Goal: Navigation & Orientation: Understand site structure

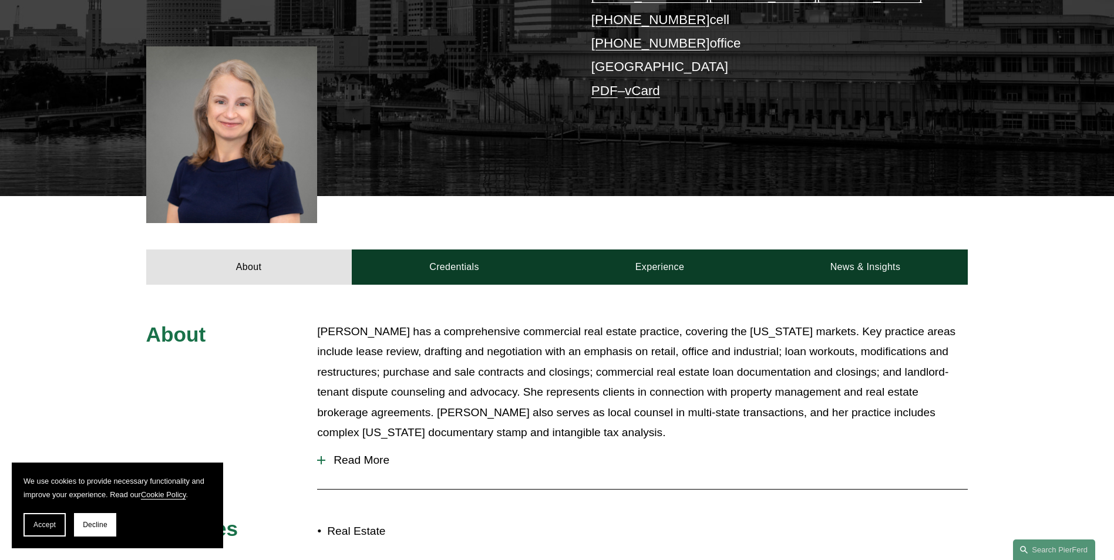
scroll to position [411, 0]
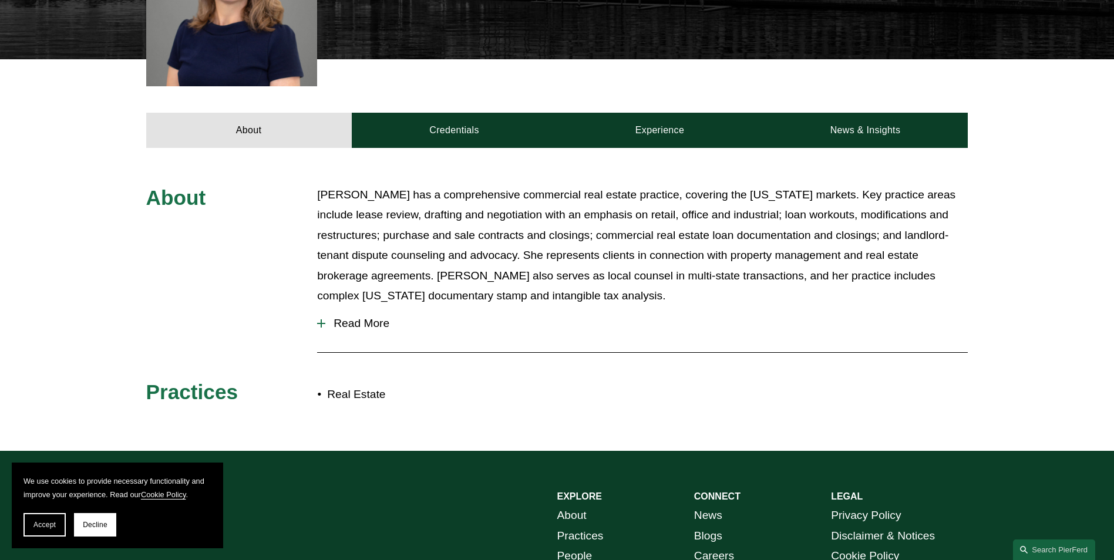
click at [366, 325] on span "Read More" at bounding box center [646, 323] width 643 height 13
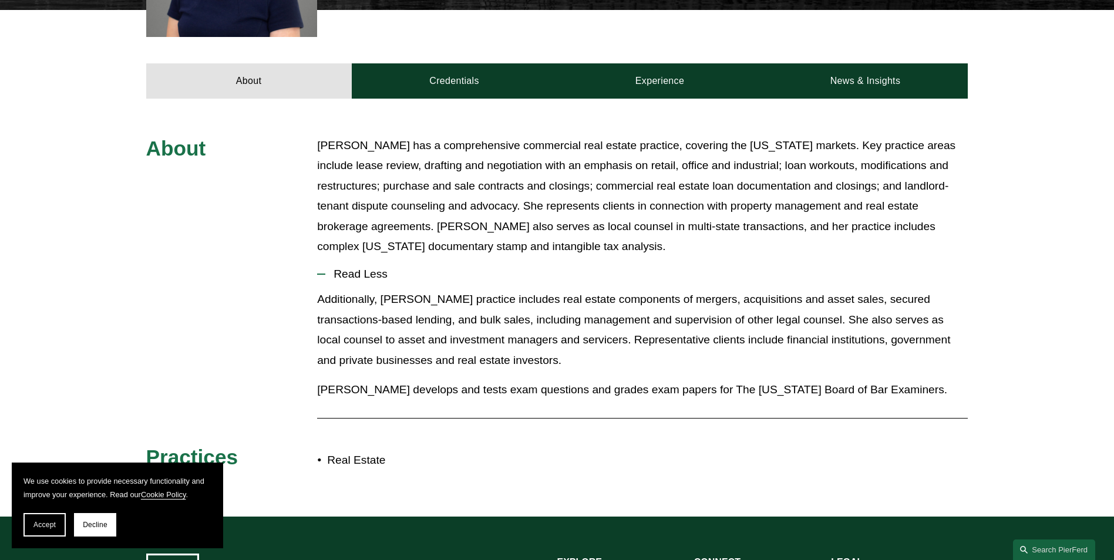
scroll to position [274, 0]
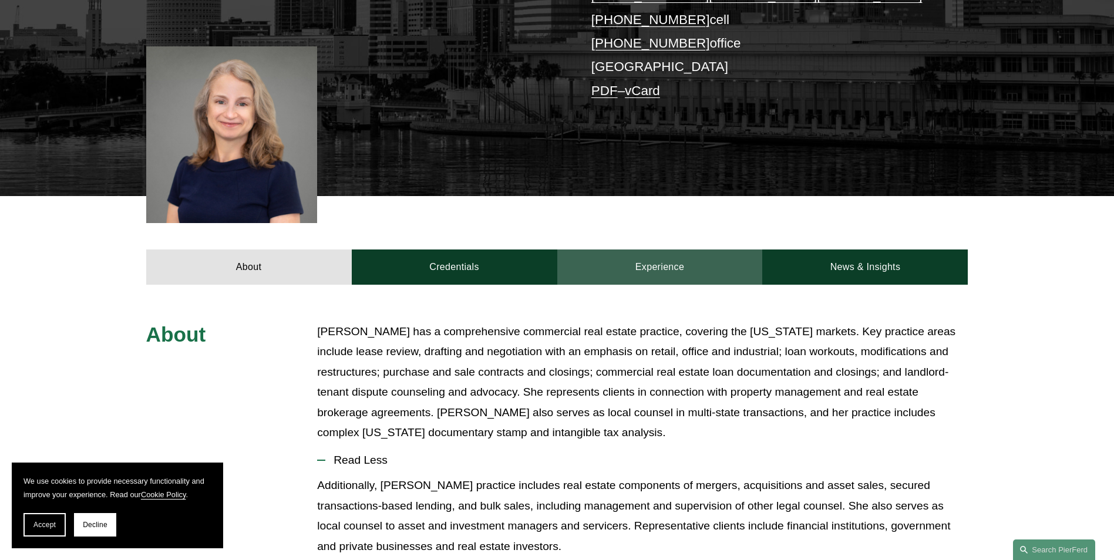
click at [643, 268] on link "Experience" at bounding box center [660, 267] width 206 height 35
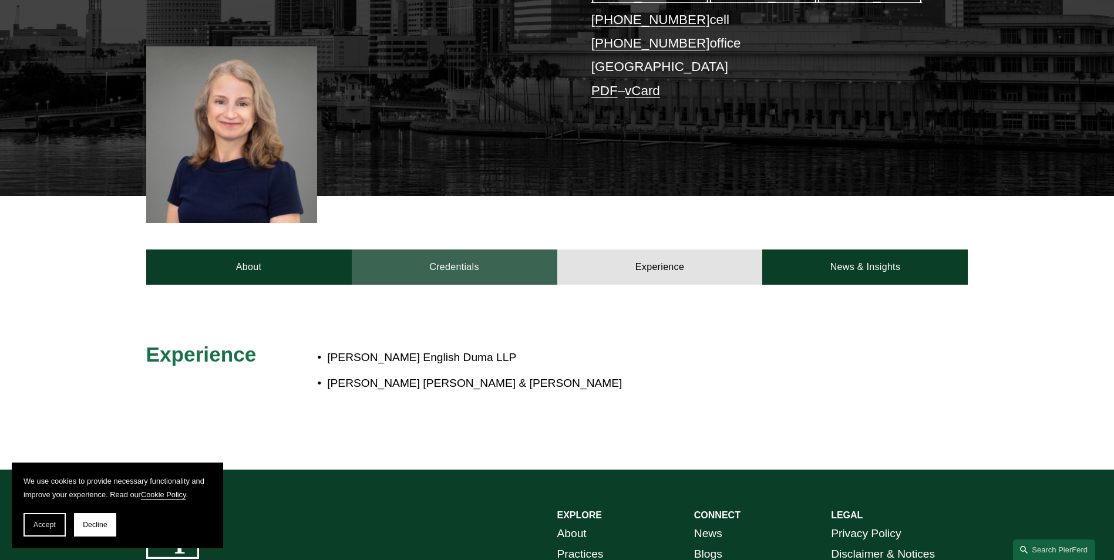
click at [457, 264] on link "Credentials" at bounding box center [455, 267] width 206 height 35
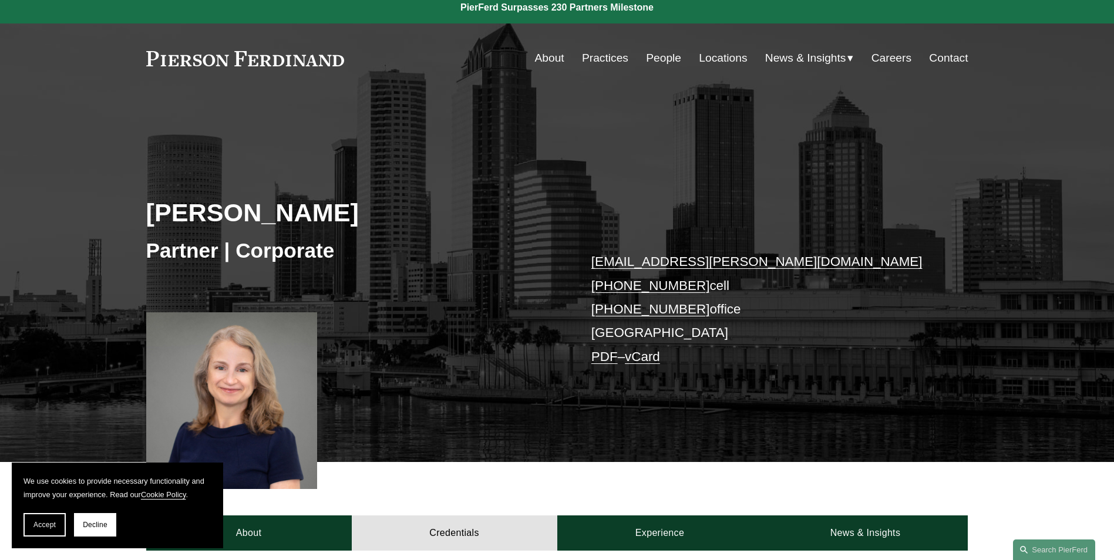
scroll to position [0, 0]
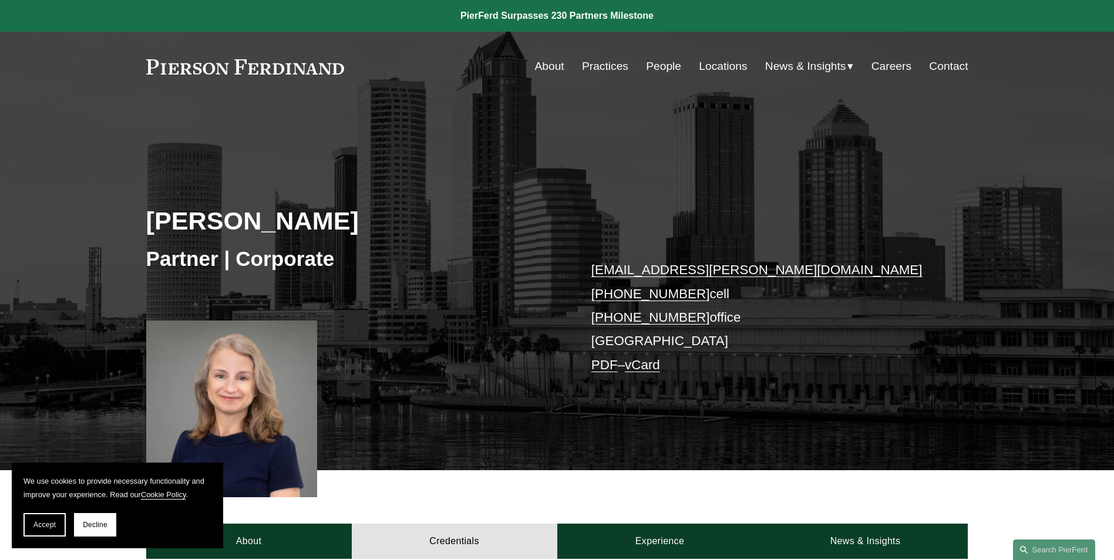
click at [650, 66] on link "People" at bounding box center [663, 66] width 35 height 22
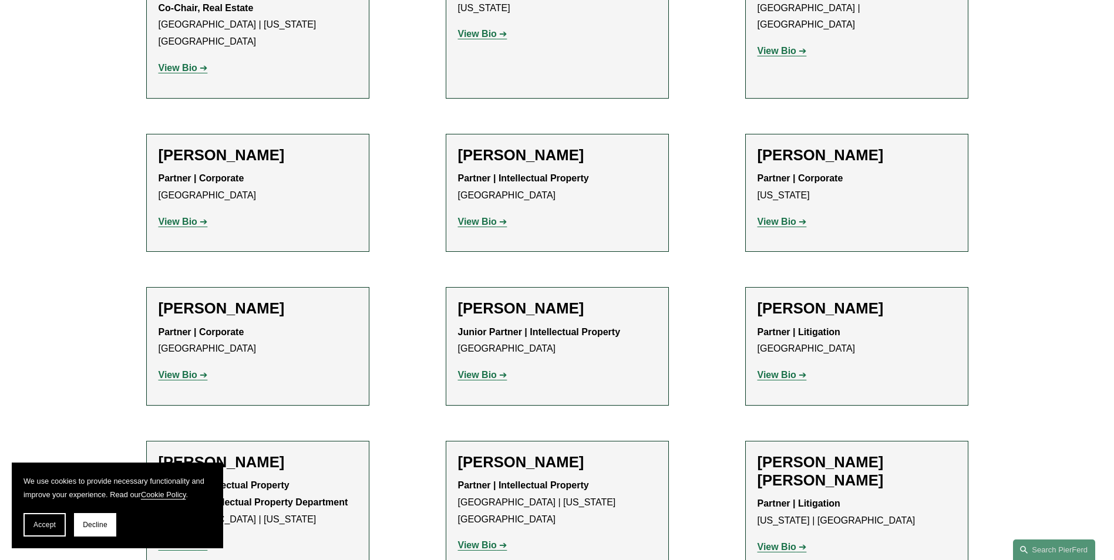
scroll to position [7264, 0]
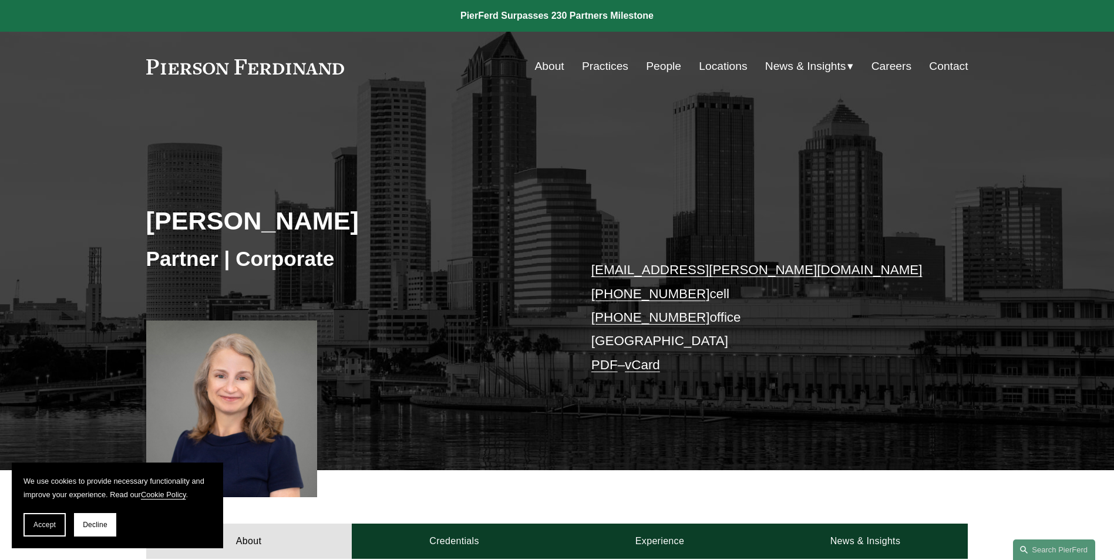
click at [604, 67] on link "Practices" at bounding box center [605, 66] width 46 height 22
